Goal: Information Seeking & Learning: Learn about a topic

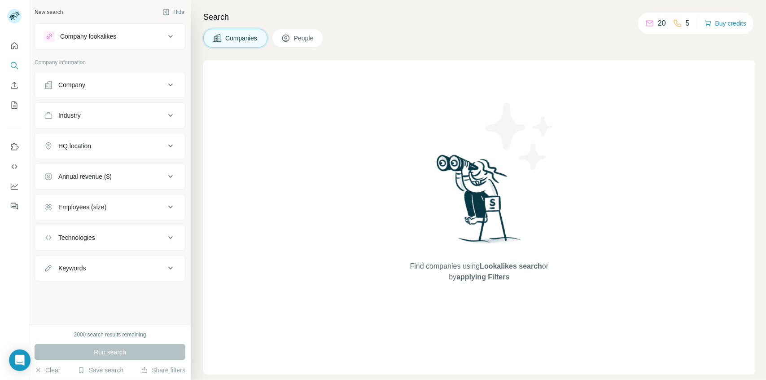
drag, startPoint x: 107, startPoint y: 83, endPoint x: 102, endPoint y: 83, distance: 4.6
click at [102, 83] on div "Company" at bounding box center [104, 84] width 121 height 9
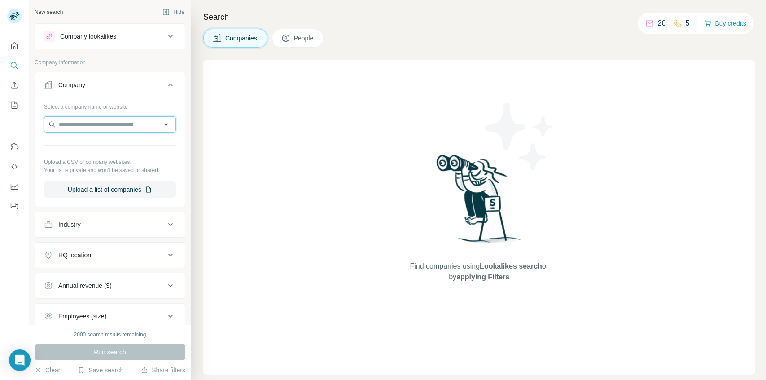
click at [115, 124] on input "text" at bounding box center [110, 124] width 132 height 16
type input "**********"
click at [242, 123] on div "Find companies using Lookalikes search or by applying Filters" at bounding box center [479, 217] width 552 height 314
click at [124, 124] on input "text" at bounding box center [110, 124] width 132 height 16
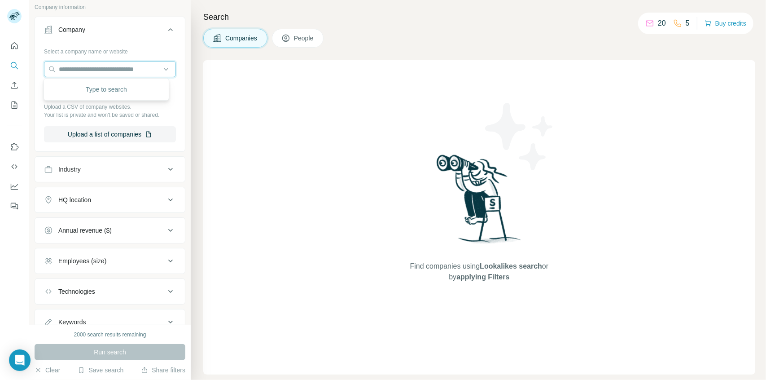
scroll to position [56, 0]
click at [119, 167] on div "Industry" at bounding box center [104, 168] width 121 height 9
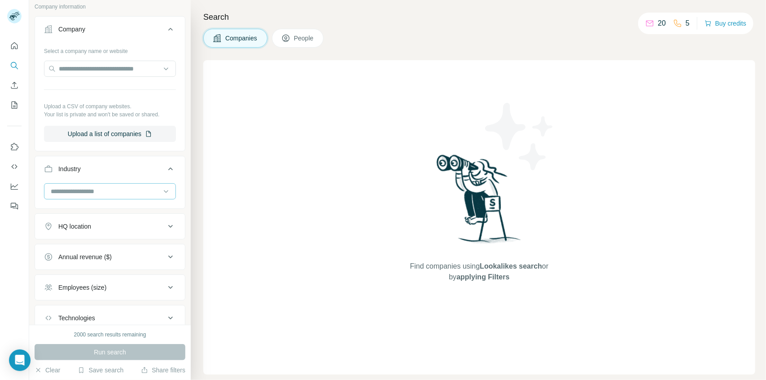
click at [135, 186] on input at bounding box center [105, 191] width 111 height 10
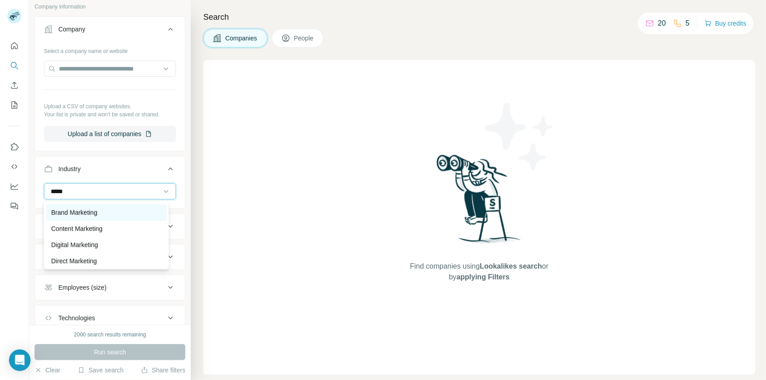
scroll to position [32, 0]
type input "*****"
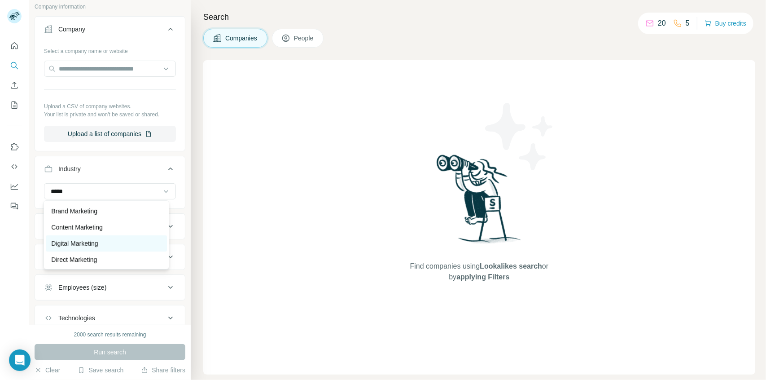
click at [101, 242] on div "Digital Marketing" at bounding box center [106, 243] width 110 height 9
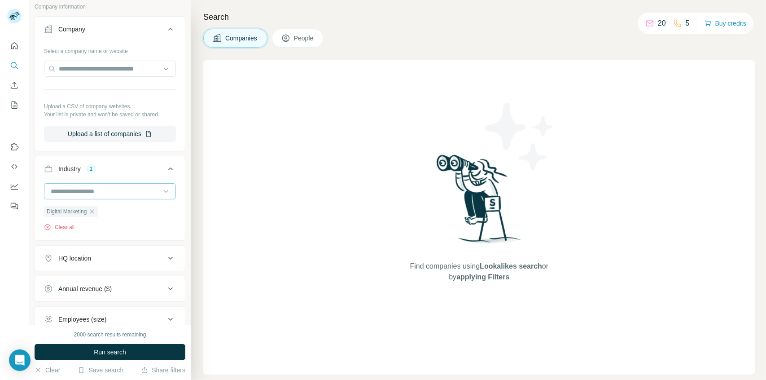
click at [103, 191] on input at bounding box center [105, 191] width 111 height 10
type input "*"
click at [117, 288] on div "Annual revenue ($)" at bounding box center [104, 288] width 121 height 9
click at [165, 256] on icon at bounding box center [170, 258] width 11 height 11
click at [124, 280] on input "text" at bounding box center [110, 280] width 132 height 16
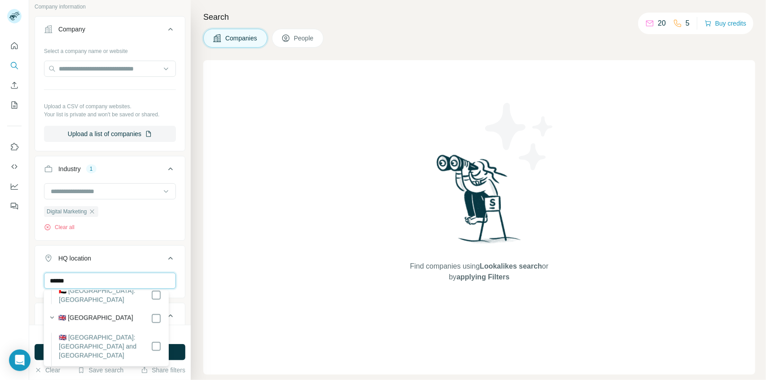
scroll to position [182, 0]
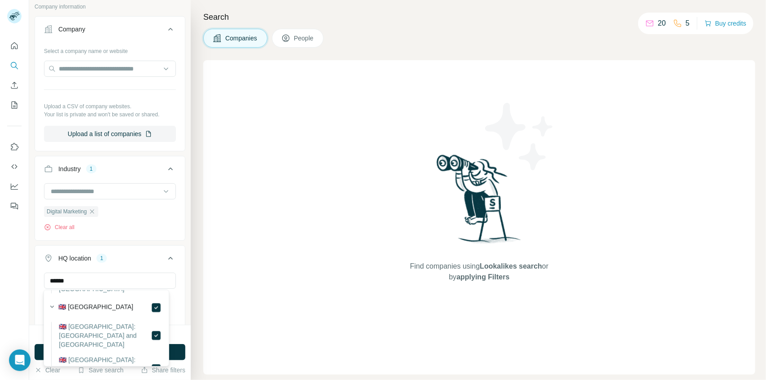
scroll to position [189, 0]
click at [69, 281] on input "******" at bounding box center [110, 280] width 132 height 16
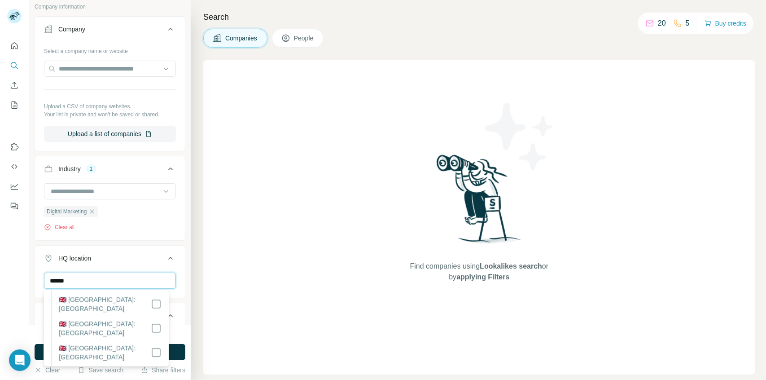
scroll to position [520, 0]
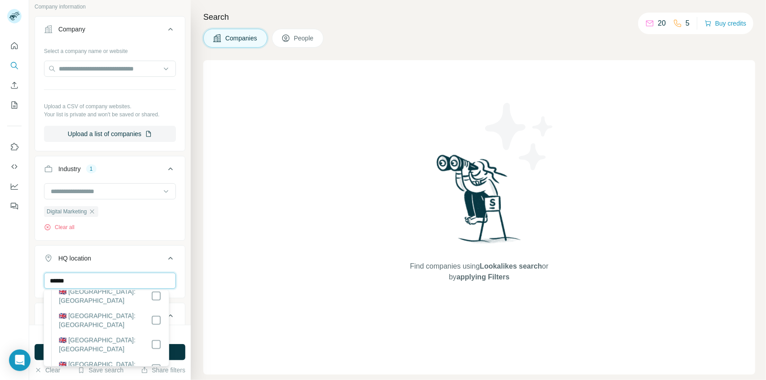
type input "******"
click at [175, 233] on div "Digital Marketing Clear all" at bounding box center [110, 210] width 150 height 55
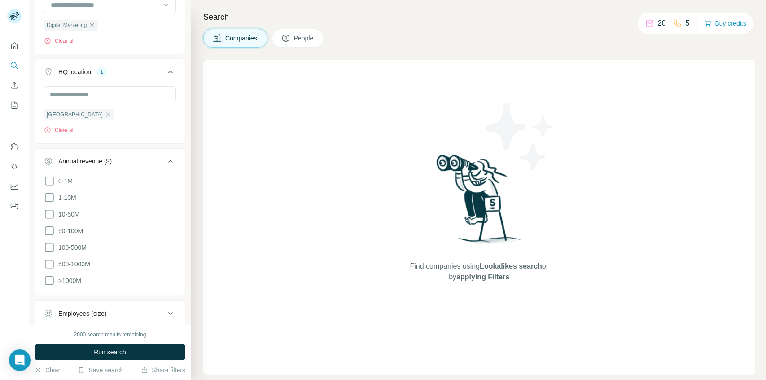
scroll to position [242, 0]
click at [52, 179] on icon at bounding box center [49, 180] width 11 height 11
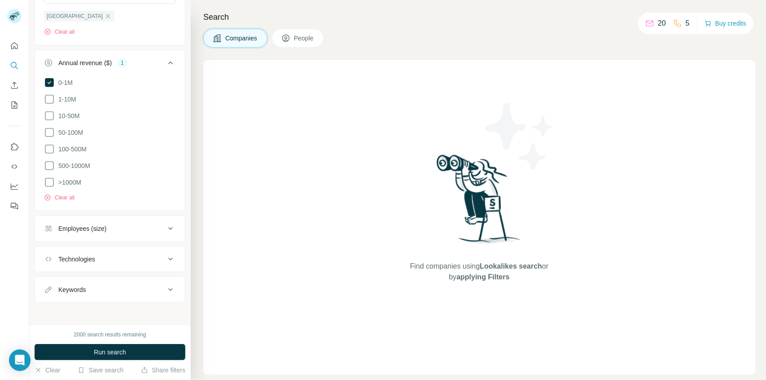
click at [127, 228] on div "Employees (size)" at bounding box center [104, 228] width 121 height 9
click at [107, 247] on li "0-1" at bounding box center [110, 248] width 132 height 11
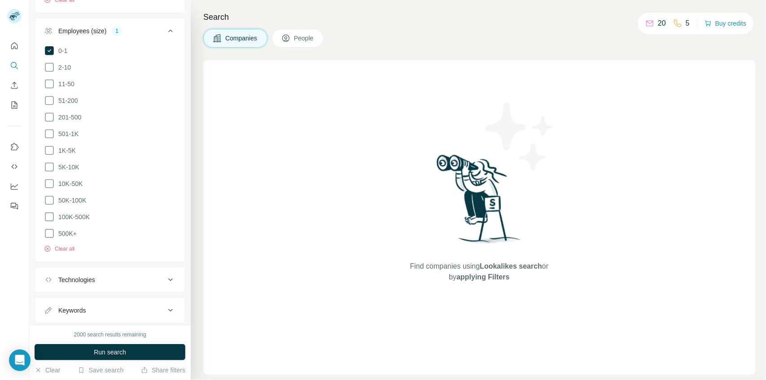
scroll to position [557, 0]
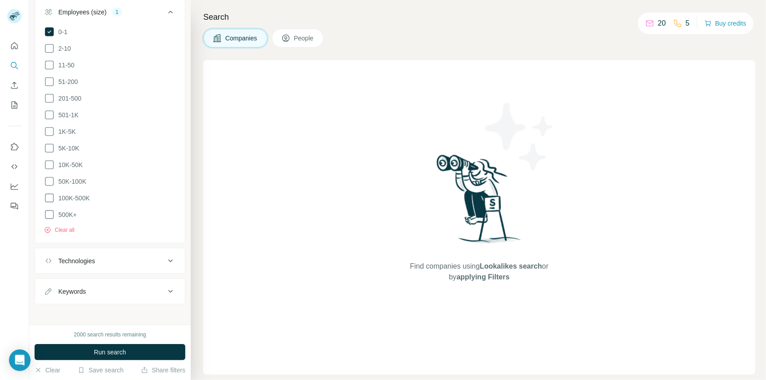
click at [89, 256] on div "Technologies" at bounding box center [76, 260] width 37 height 9
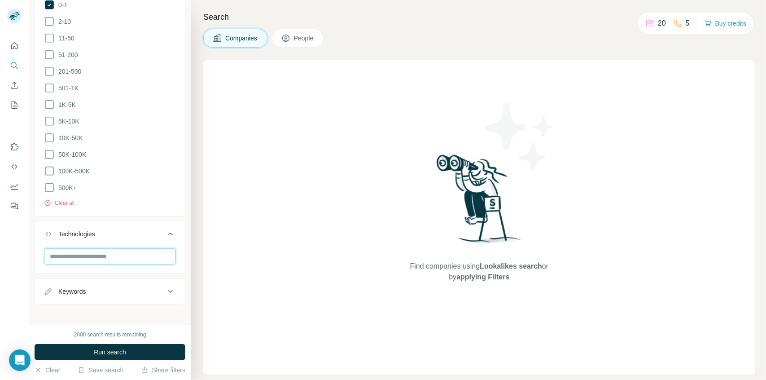
click at [103, 250] on input "text" at bounding box center [110, 256] width 132 height 16
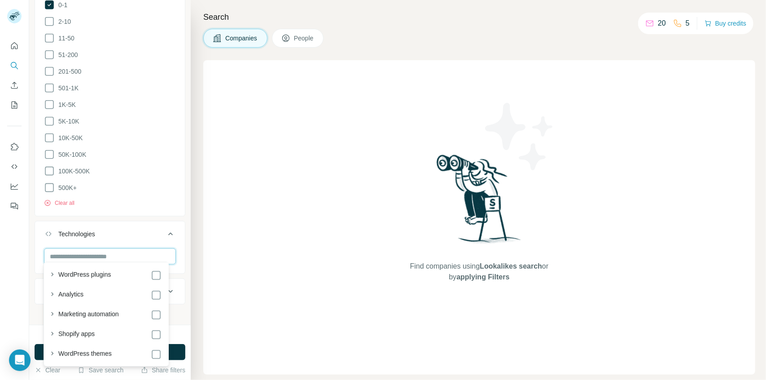
scroll to position [36, 0]
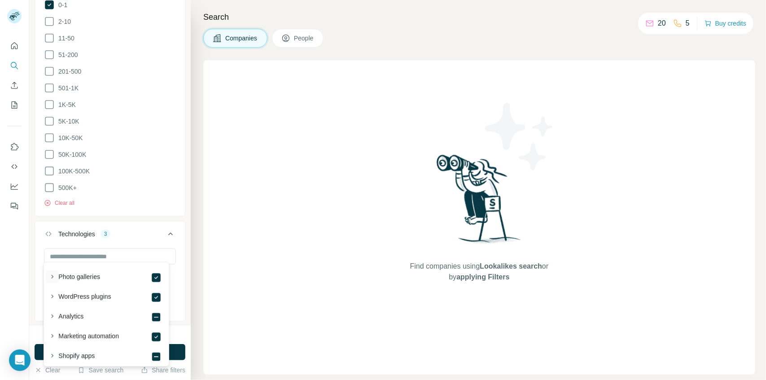
click at [55, 275] on icon "button" at bounding box center [52, 276] width 9 height 9
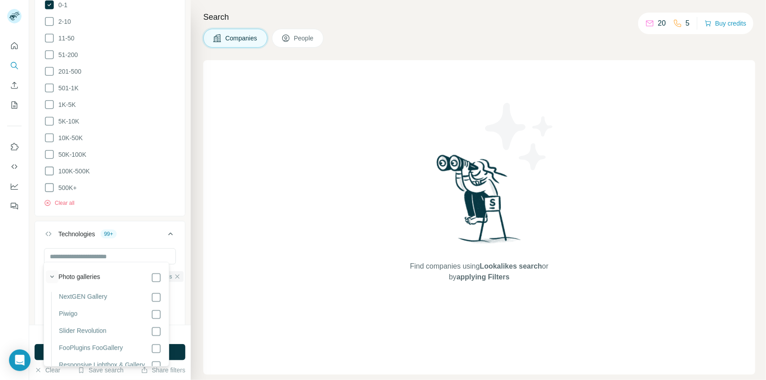
click at [53, 276] on icon "button" at bounding box center [52, 277] width 4 height 2
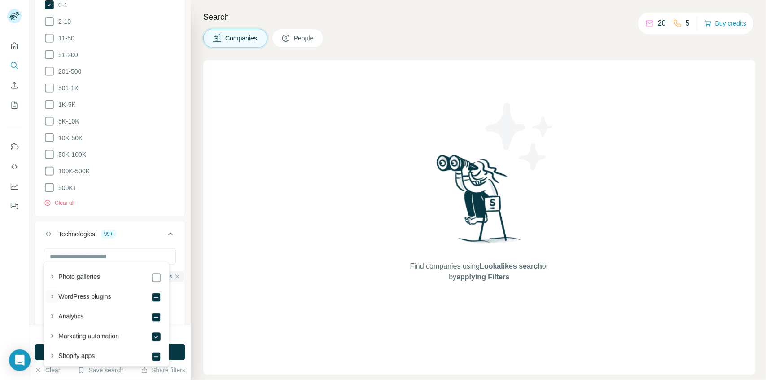
click at [51, 294] on icon "button" at bounding box center [52, 296] width 9 height 9
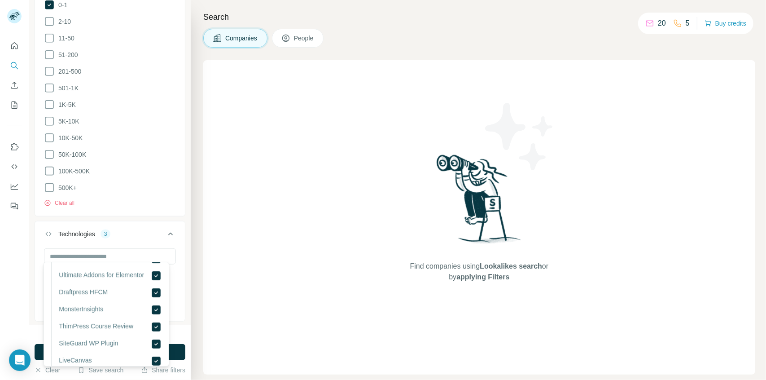
click at [109, 320] on li "MonsterInsights" at bounding box center [106, 312] width 110 height 17
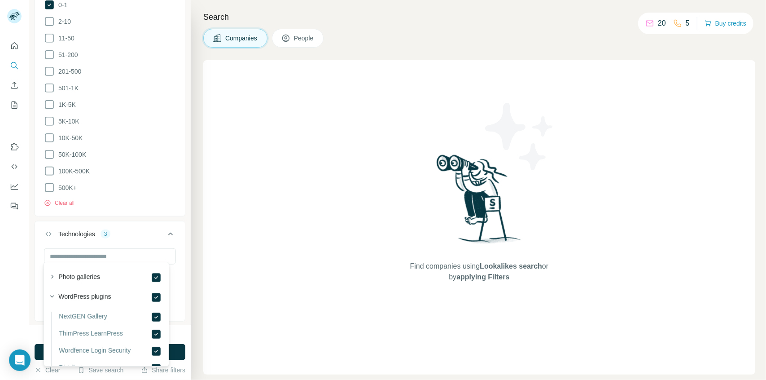
click at [107, 230] on div "3" at bounding box center [106, 234] width 10 height 8
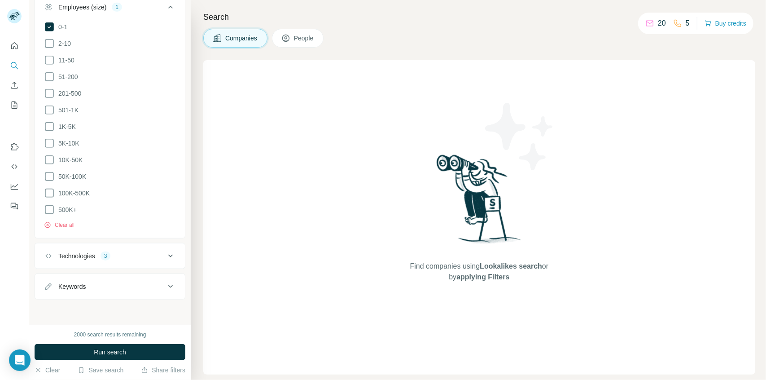
scroll to position [557, 0]
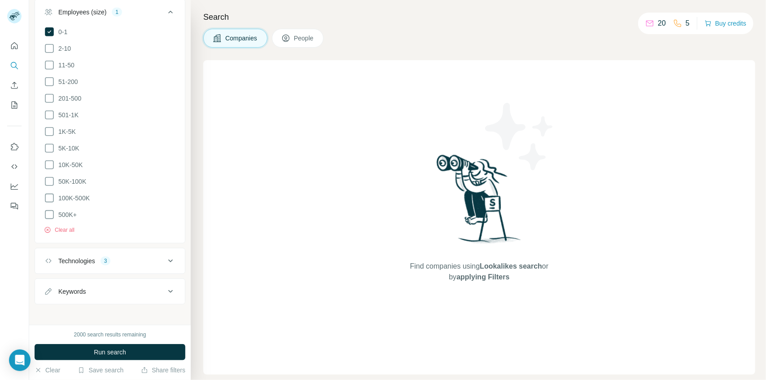
click at [168, 259] on icon at bounding box center [170, 260] width 4 height 3
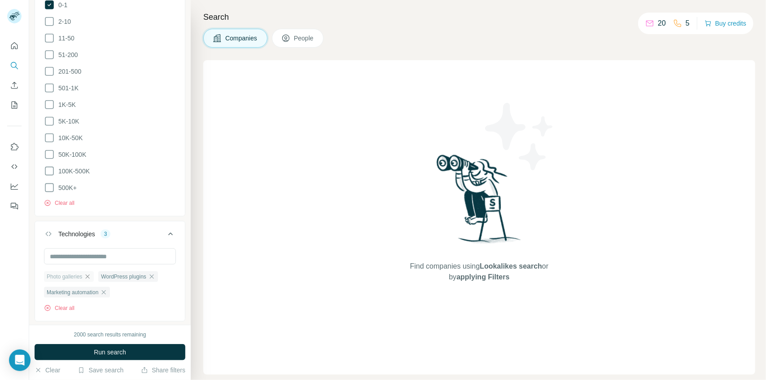
click at [89, 273] on icon "button" at bounding box center [87, 276] width 7 height 7
click at [97, 274] on icon "button" at bounding box center [97, 276] width 4 height 4
click at [105, 274] on icon "button" at bounding box center [104, 276] width 4 height 4
click at [106, 253] on input "text" at bounding box center [110, 256] width 132 height 16
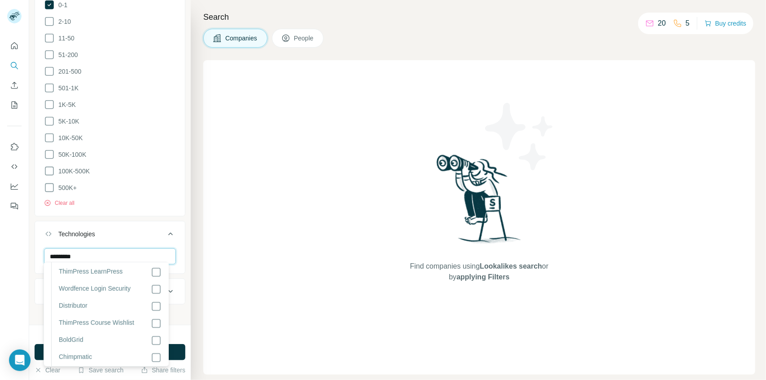
scroll to position [49, 0]
click at [70, 253] on input "*********" at bounding box center [110, 256] width 132 height 16
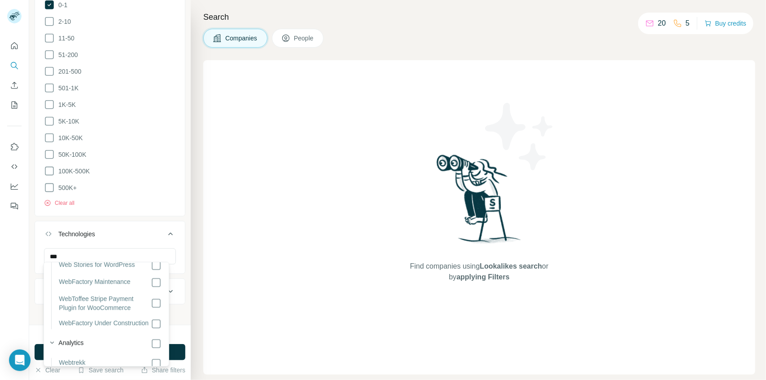
click at [101, 263] on label "Web Stories for WordPress" at bounding box center [97, 265] width 76 height 11
click at [63, 250] on input "***" at bounding box center [110, 256] width 132 height 16
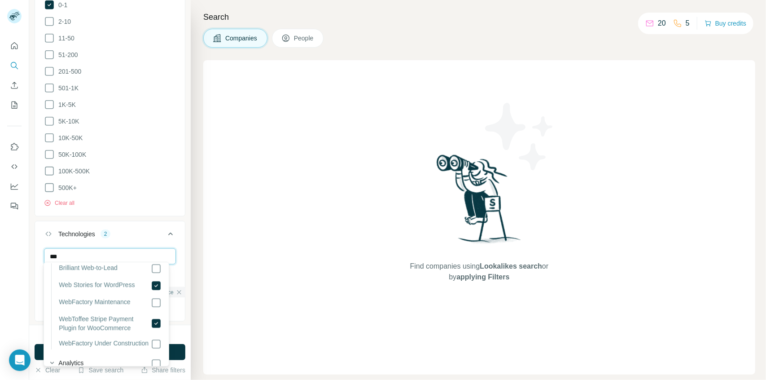
click at [63, 250] on input "***" at bounding box center [110, 256] width 132 height 16
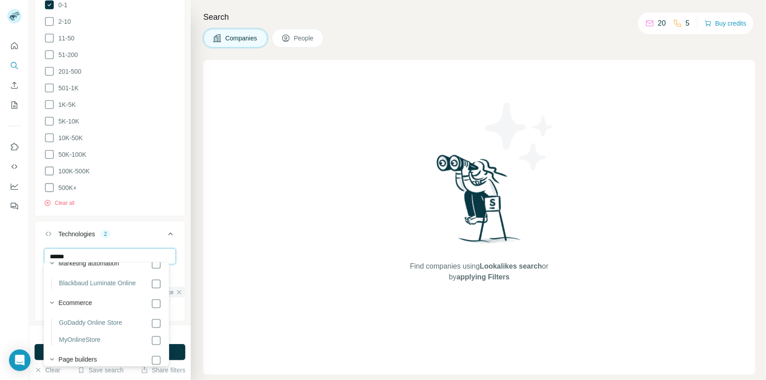
scroll to position [53, 0]
click at [83, 251] on input "******" at bounding box center [110, 256] width 132 height 16
click at [61, 251] on input "******" at bounding box center [110, 256] width 132 height 16
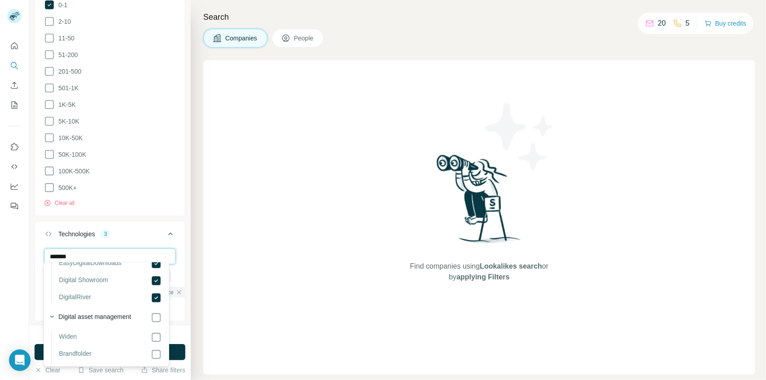
scroll to position [725, 0]
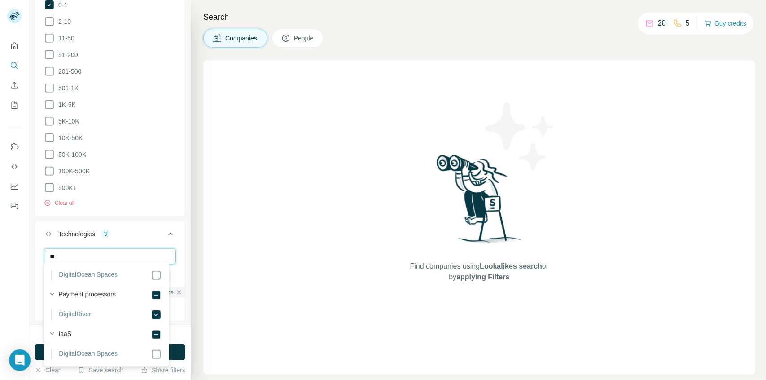
type input "*"
click at [61, 251] on input "*********" at bounding box center [110, 256] width 132 height 16
type input "*********"
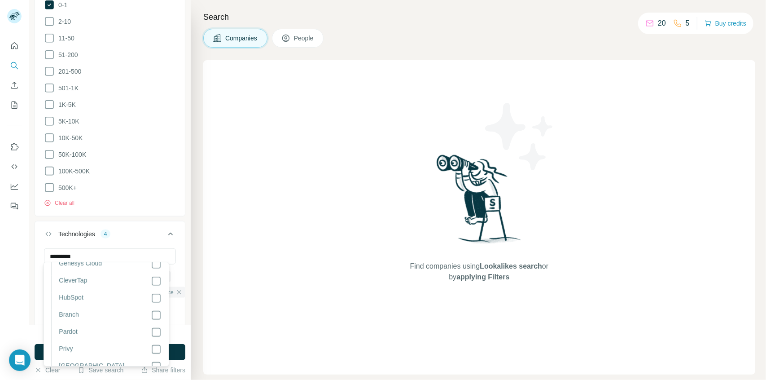
scroll to position [703, 0]
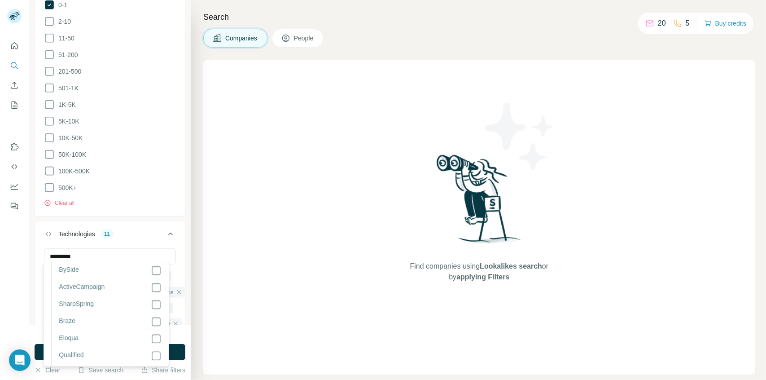
scroll to position [1473, 0]
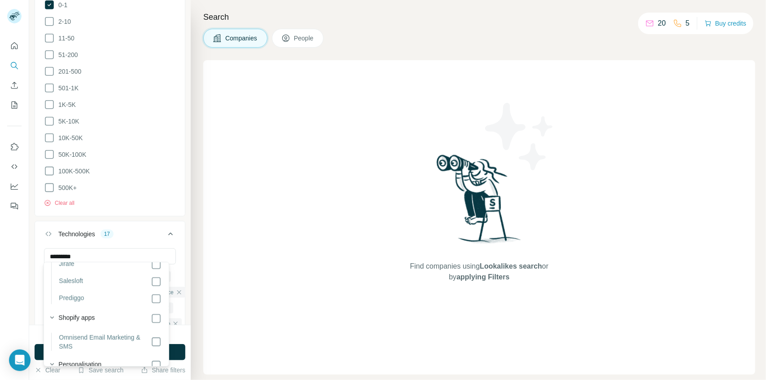
scroll to position [2408, 0]
click at [136, 208] on div "0-1 2-10 11-50 [PHONE_NUMBER] 501-1K 1K-5K 5K-10K 10K-50K 50K-100K 100K-500K 50…" at bounding box center [110, 107] width 150 height 215
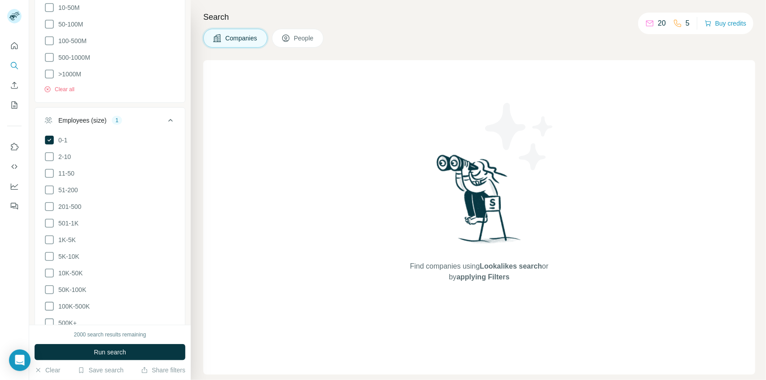
scroll to position [455, 0]
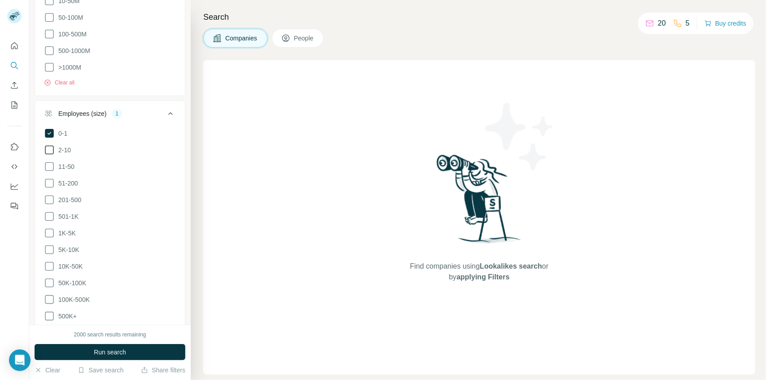
click at [52, 145] on icon at bounding box center [49, 150] width 11 height 11
click at [48, 163] on icon at bounding box center [49, 166] width 11 height 11
click at [49, 179] on icon at bounding box center [49, 183] width 11 height 11
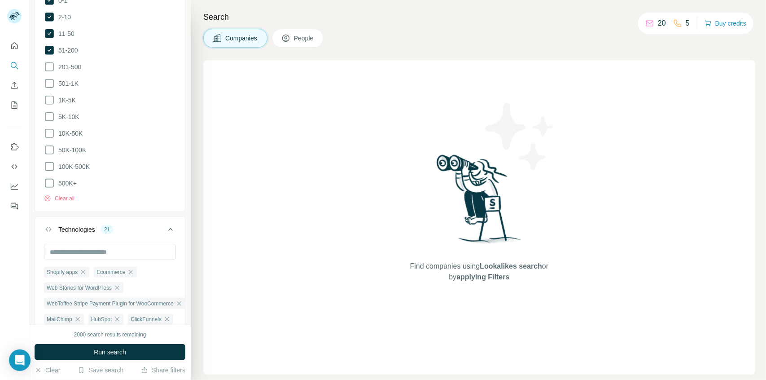
scroll to position [671, 0]
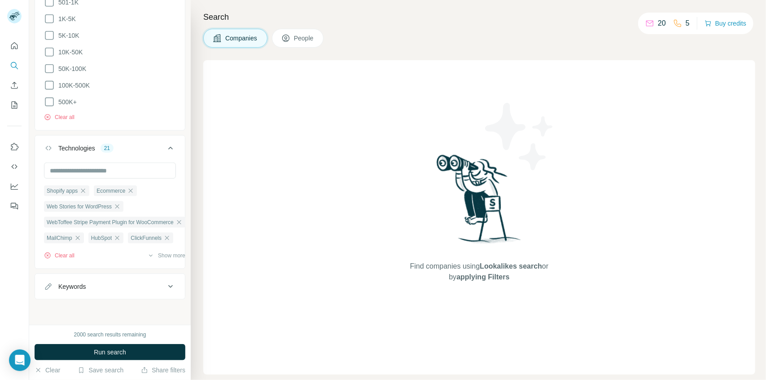
click at [123, 282] on div "Keywords" at bounding box center [104, 286] width 121 height 9
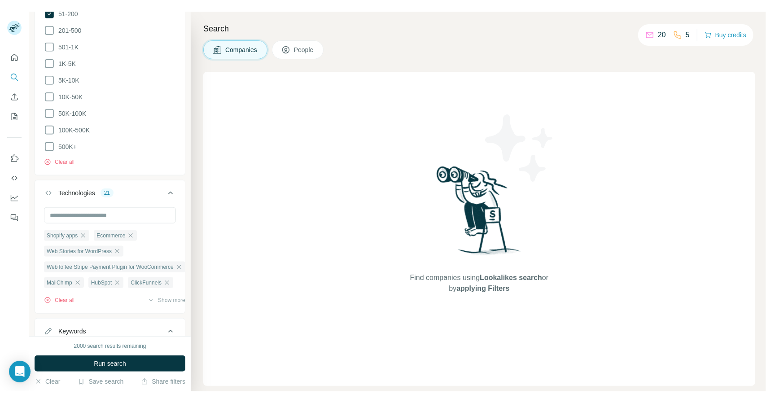
scroll to position [698, 0]
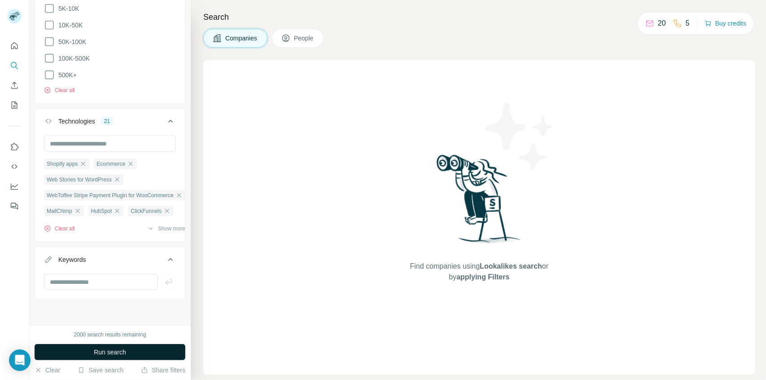
click at [110, 353] on span "Run search" at bounding box center [110, 351] width 32 height 9
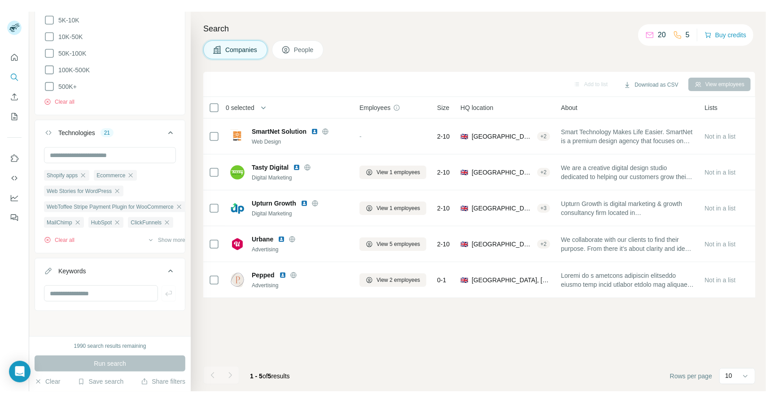
scroll to position [675, 0]
